Goal: Information Seeking & Learning: Learn about a topic

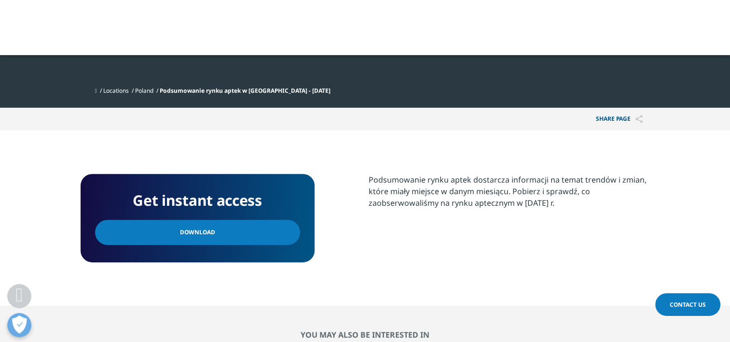
scroll to position [193, 0]
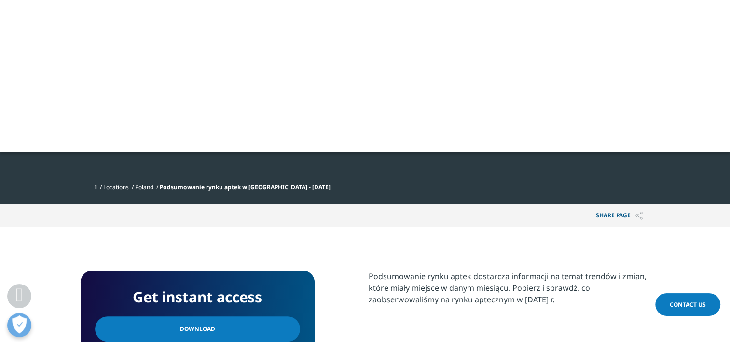
click at [150, 183] on link "Poland" at bounding box center [144, 187] width 18 height 8
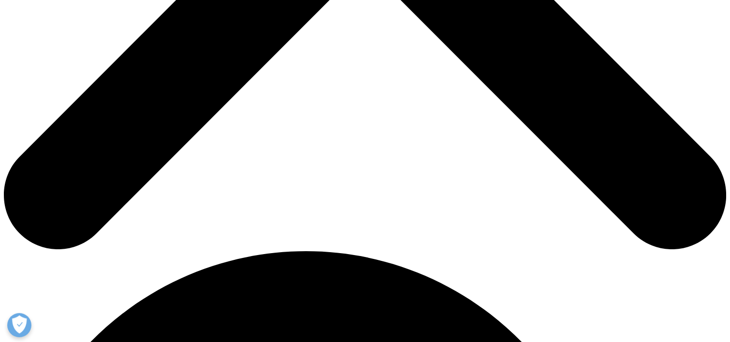
scroll to position [386, 0]
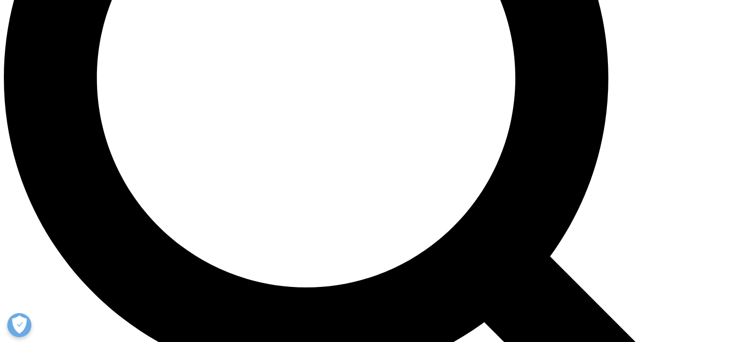
scroll to position [973, 0]
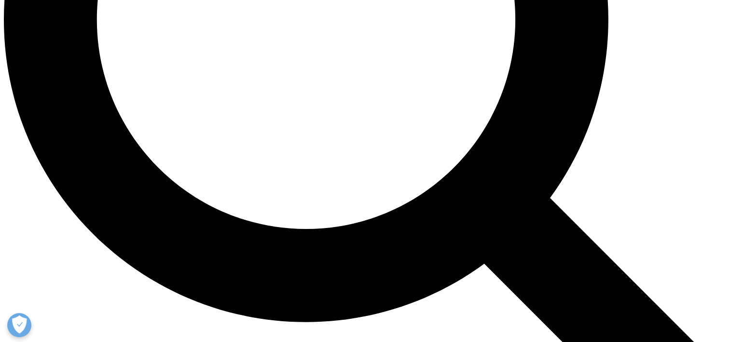
scroll to position [241, 0]
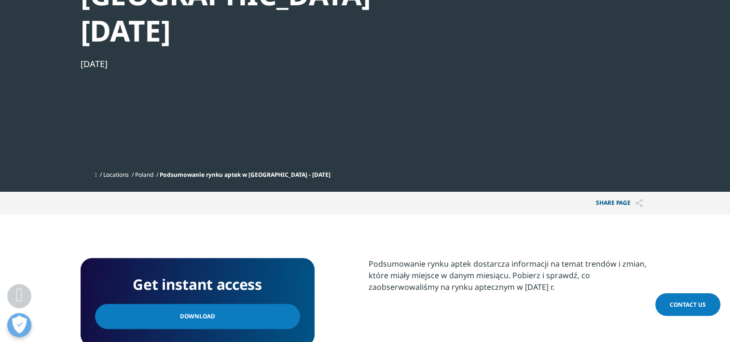
scroll to position [193, 0]
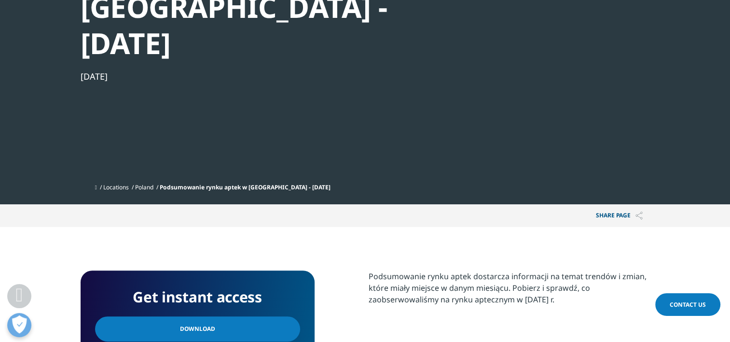
click at [153, 183] on link "Poland" at bounding box center [144, 187] width 18 height 8
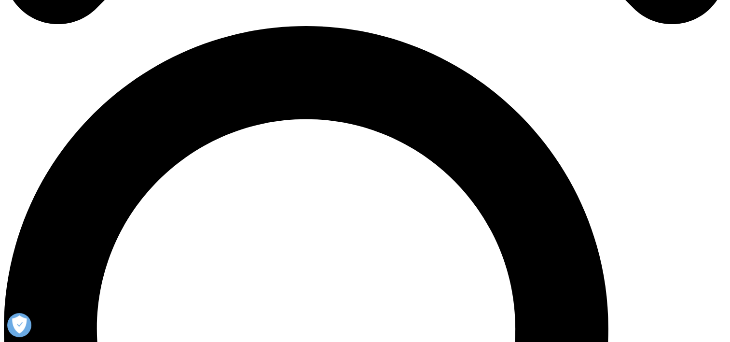
scroll to position [821, 0]
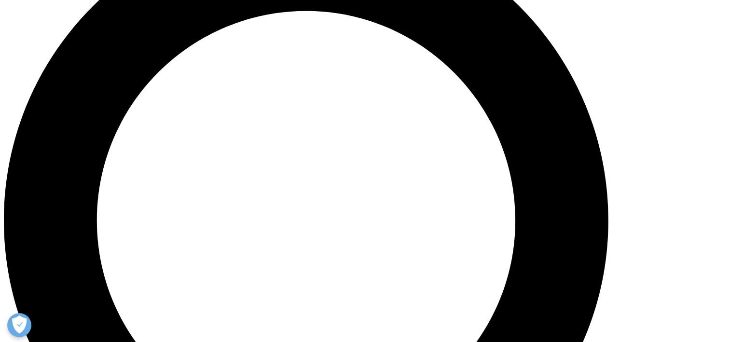
checkbox input "true"
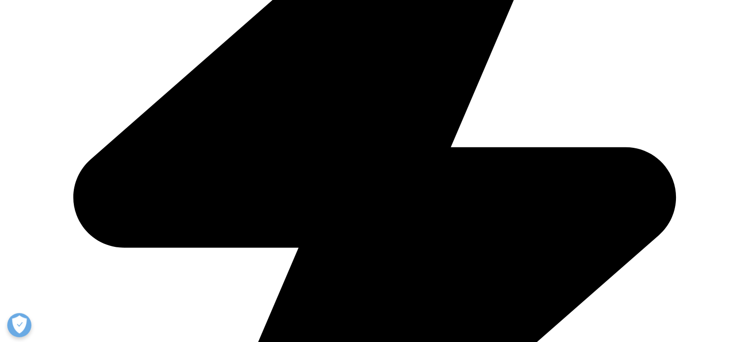
scroll to position [359, 0]
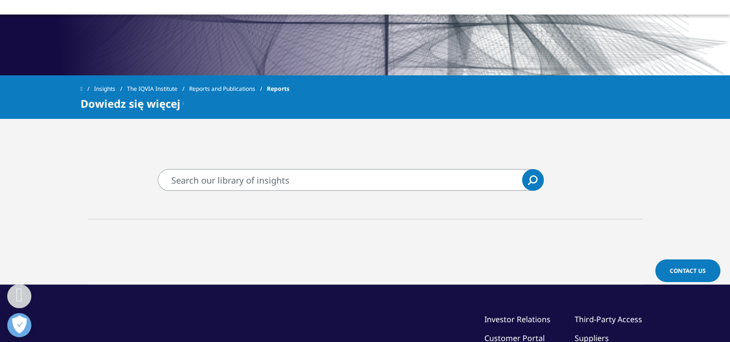
click at [241, 179] on input "Wyszukaj" at bounding box center [351, 180] width 386 height 22
type input "podsumowanie rynku aptek"
click at [539, 180] on link "Search Loading" at bounding box center [533, 180] width 22 height 22
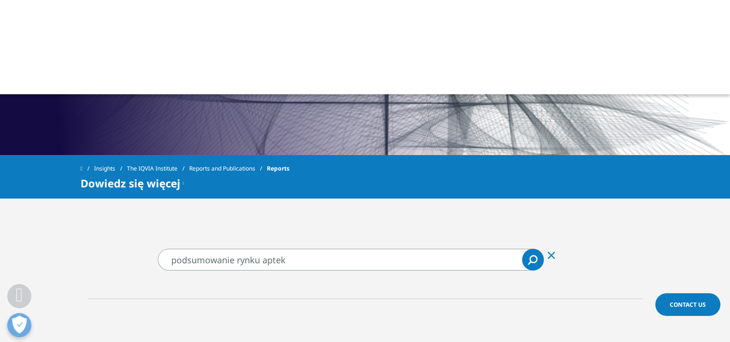
scroll to position [263, 0]
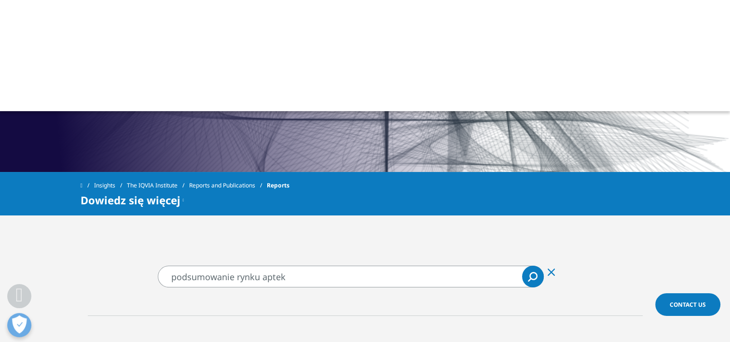
scroll to position [359, 0]
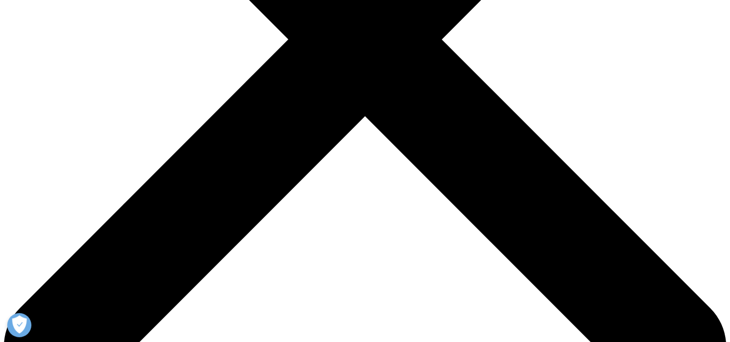
scroll to position [193, 0]
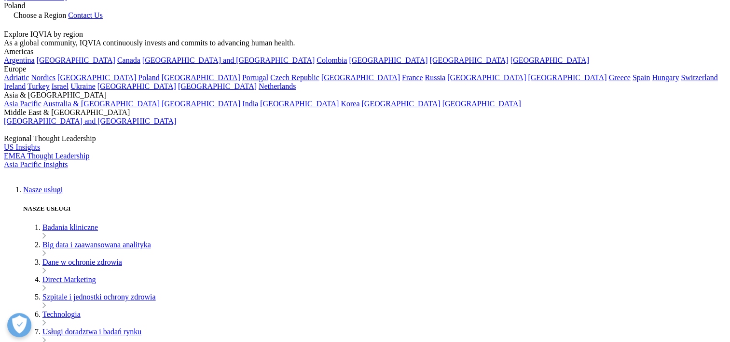
scroll to position [241, 0]
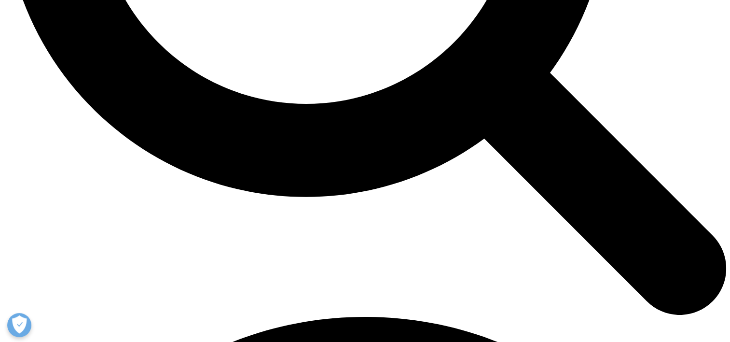
scroll to position [1014, 0]
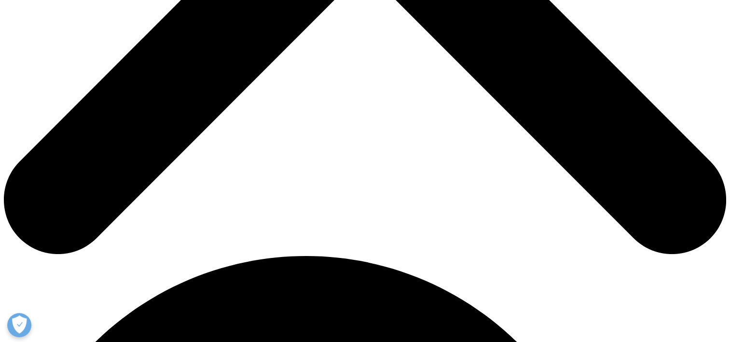
scroll to position [531, 0]
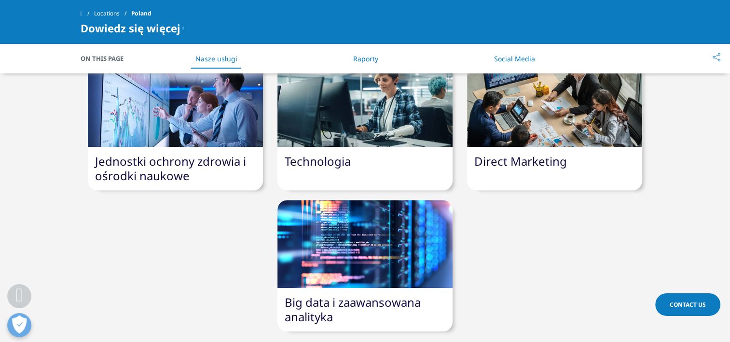
click at [347, 294] on link "Big data i zaawansowana analityka" at bounding box center [353, 309] width 136 height 30
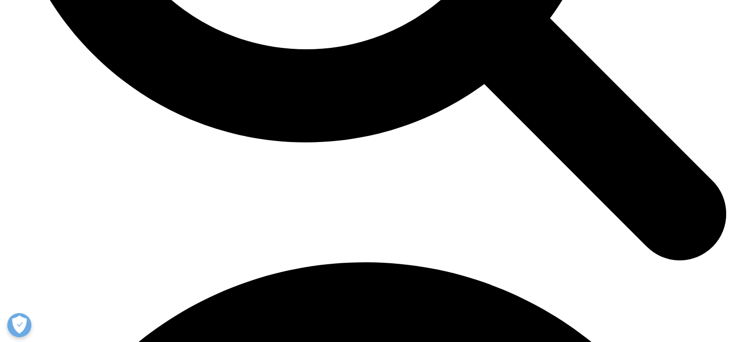
scroll to position [1259, 0]
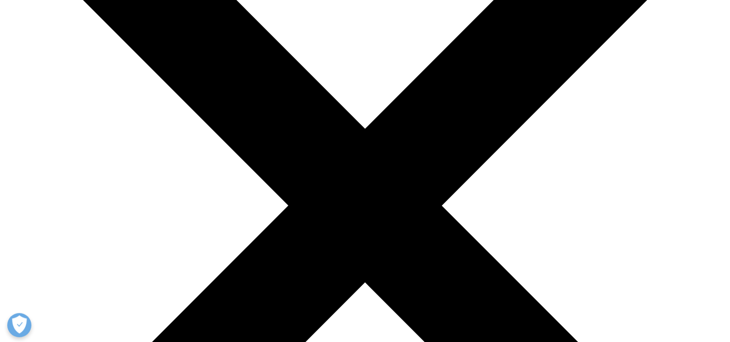
scroll to position [193, 0]
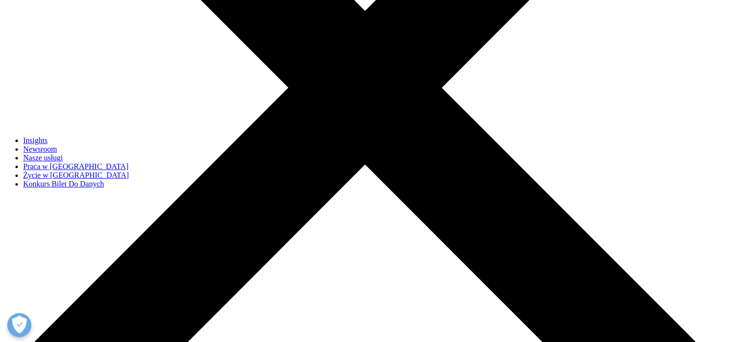
scroll to position [290, 0]
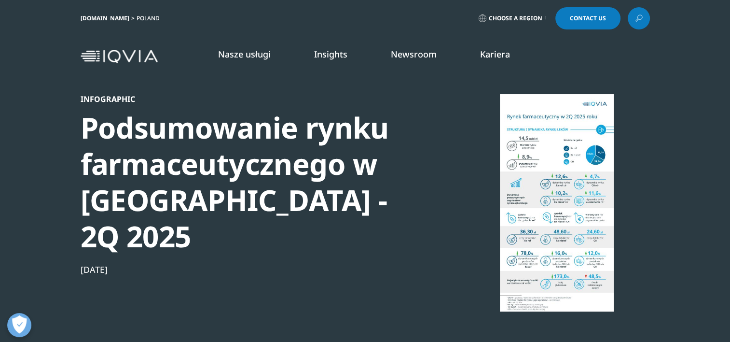
scroll to position [88, 570]
click at [570, 164] on div at bounding box center [557, 202] width 186 height 217
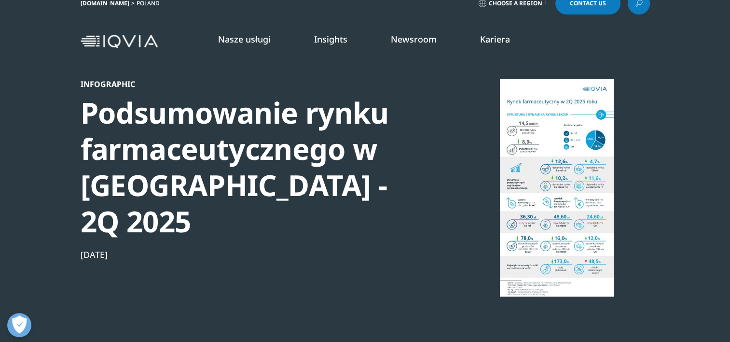
scroll to position [0, 0]
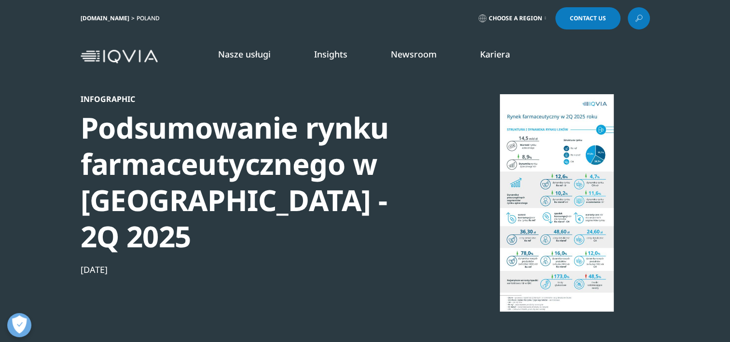
click at [554, 194] on div at bounding box center [557, 202] width 186 height 217
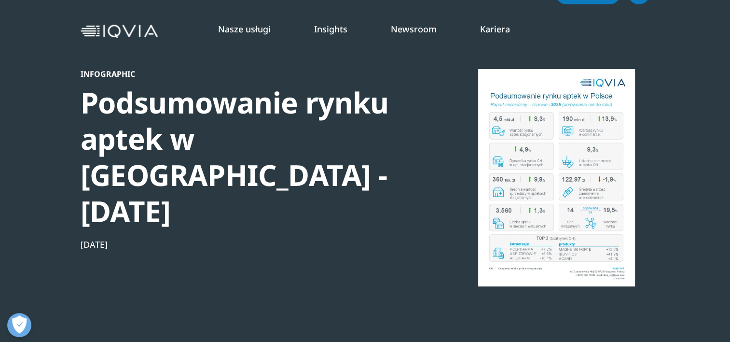
scroll to position [48, 0]
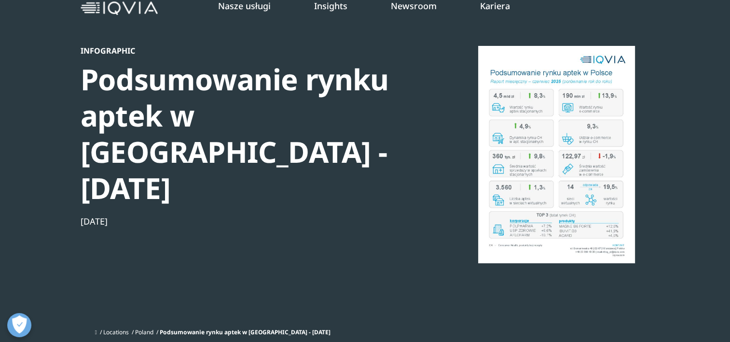
click at [144, 328] on link "Poland" at bounding box center [144, 332] width 18 height 8
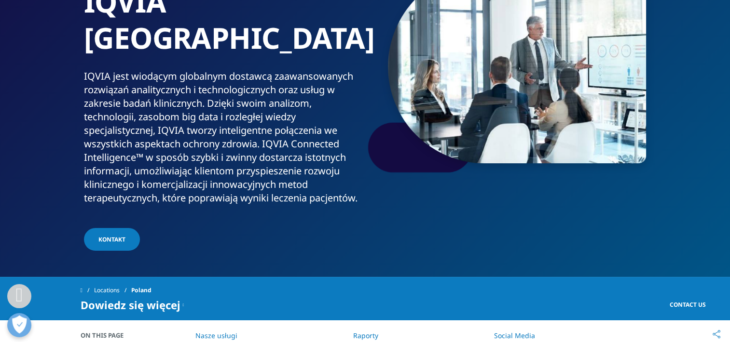
scroll to position [193, 0]
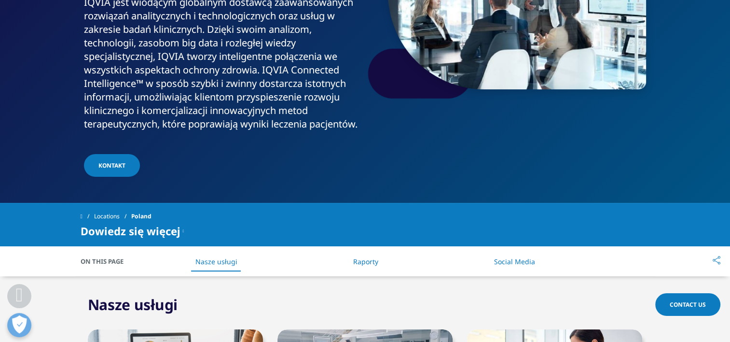
click at [363, 257] on link "Raporty" at bounding box center [365, 261] width 25 height 9
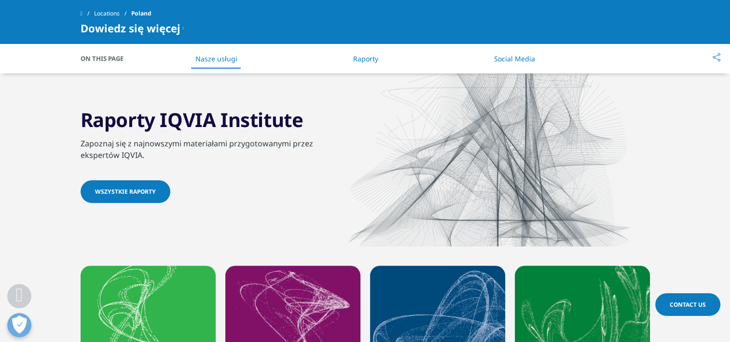
scroll to position [828, 0]
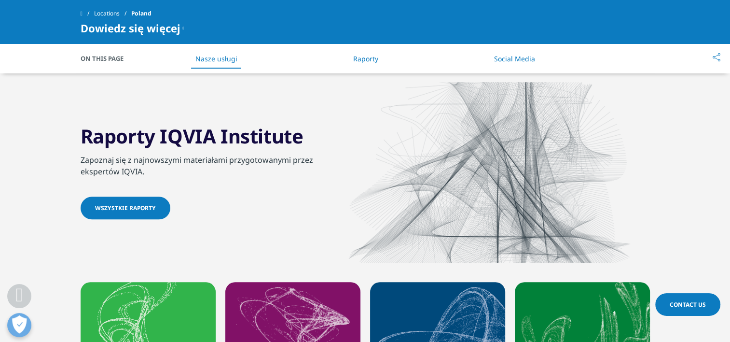
click at [145, 196] on link "WSZYSTKIE Raporty" at bounding box center [126, 207] width 90 height 23
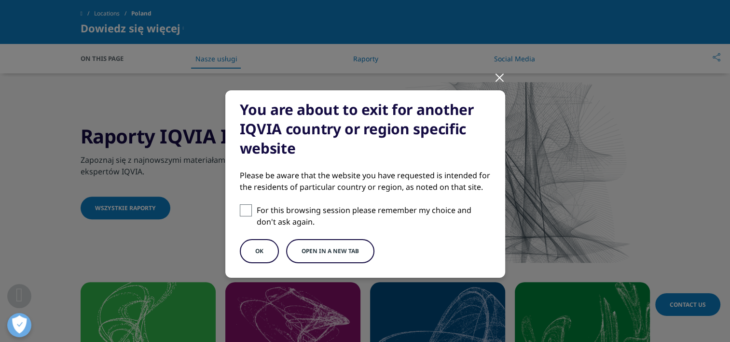
drag, startPoint x: 245, startPoint y: 210, endPoint x: 253, endPoint y: 216, distance: 9.7
click at [246, 210] on span at bounding box center [246, 210] width 12 height 12
click at [246, 210] on input "For this browsing session please remember my choice and don't ask again." at bounding box center [246, 210] width 12 height 12
checkbox input "true"
click at [304, 250] on button "Open in a new tab" at bounding box center [330, 251] width 88 height 24
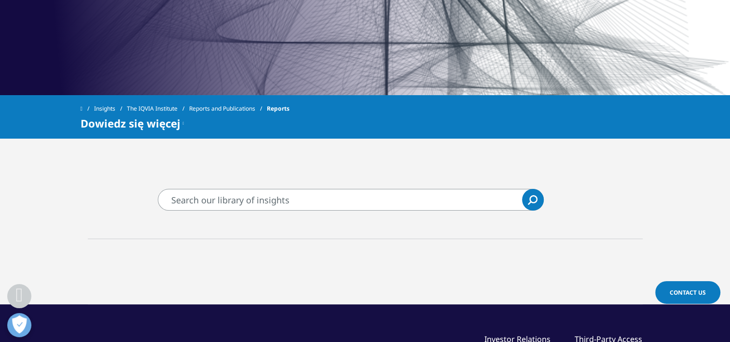
scroll to position [338, 0]
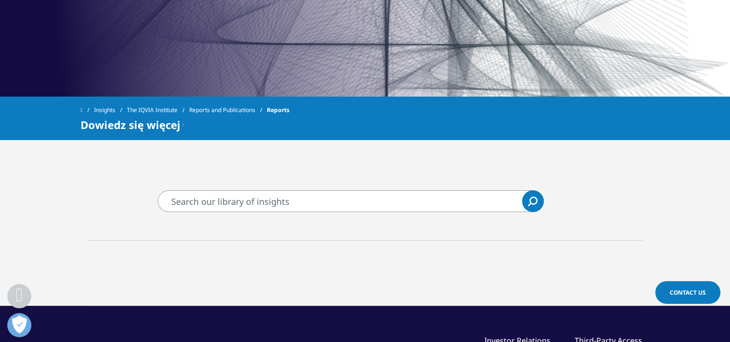
click at [236, 191] on input "Wyszukaj" at bounding box center [351, 201] width 386 height 22
type input "poland"
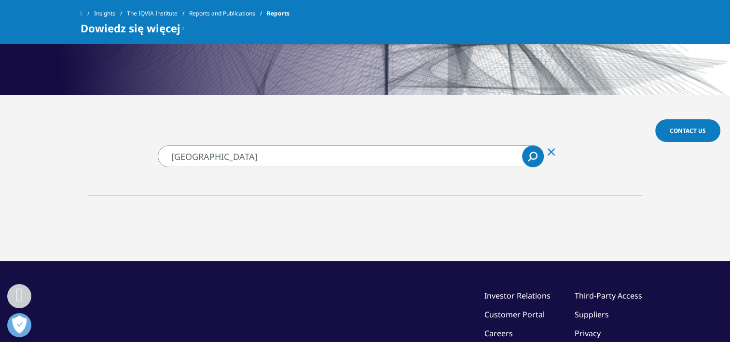
scroll to position [338, 0]
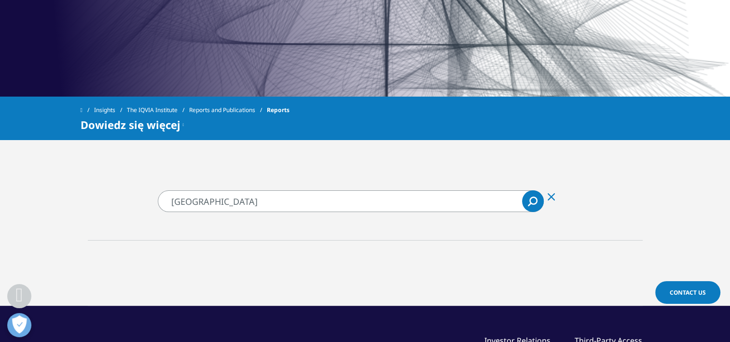
click at [527, 198] on link "Search Loading" at bounding box center [533, 201] width 22 height 22
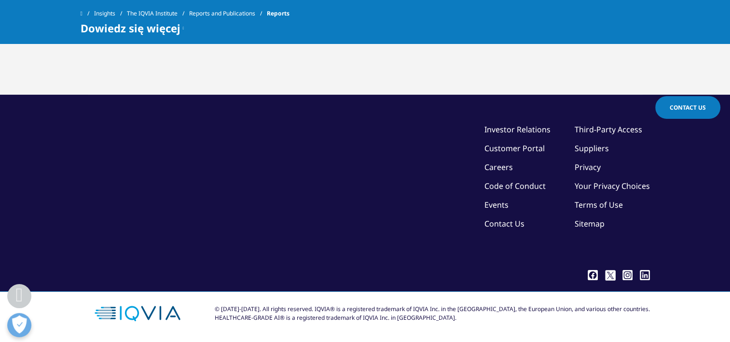
scroll to position [361, 0]
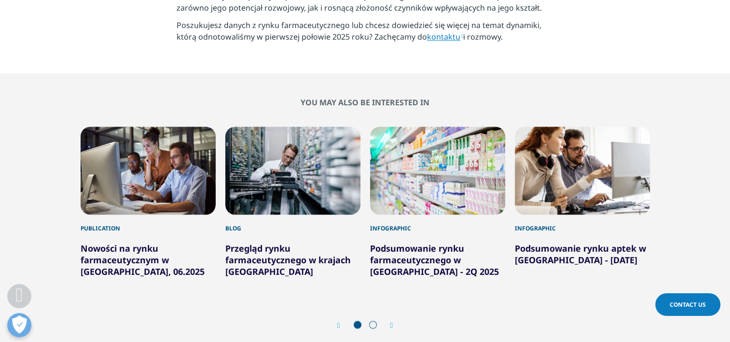
scroll to position [1496, 0]
